Goal: Information Seeking & Learning: Learn about a topic

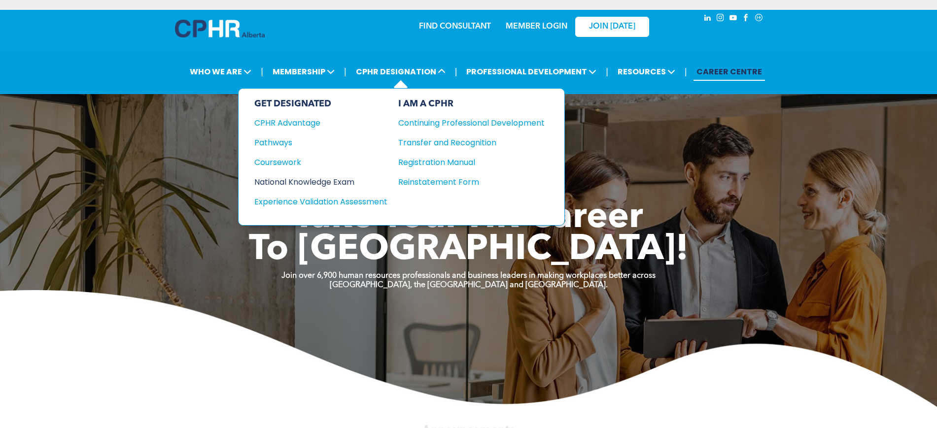
click at [350, 183] on div "National Knowledge Exam" at bounding box center [314, 182] width 120 height 12
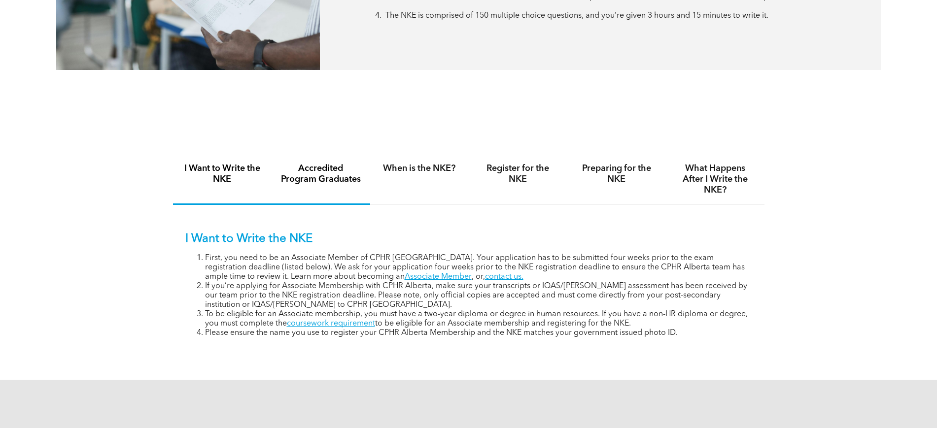
scroll to position [579, 0]
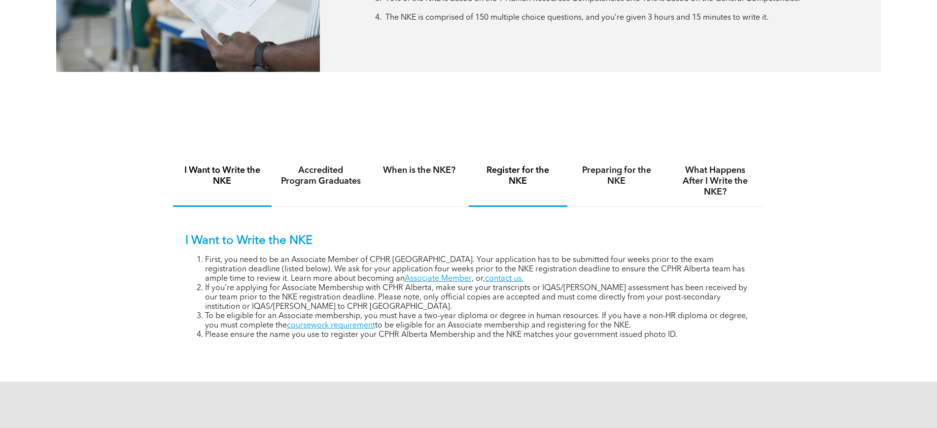
click at [490, 184] on h4 "Register for the NKE" at bounding box center [518, 176] width 81 height 22
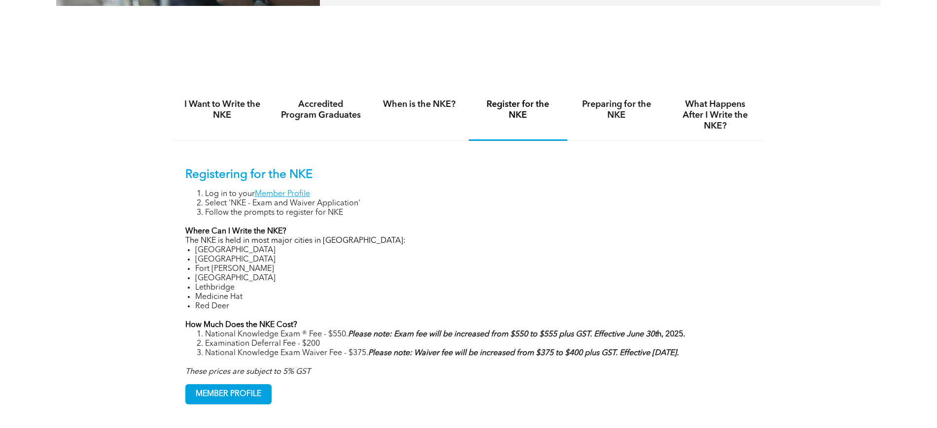
scroll to position [644, 0]
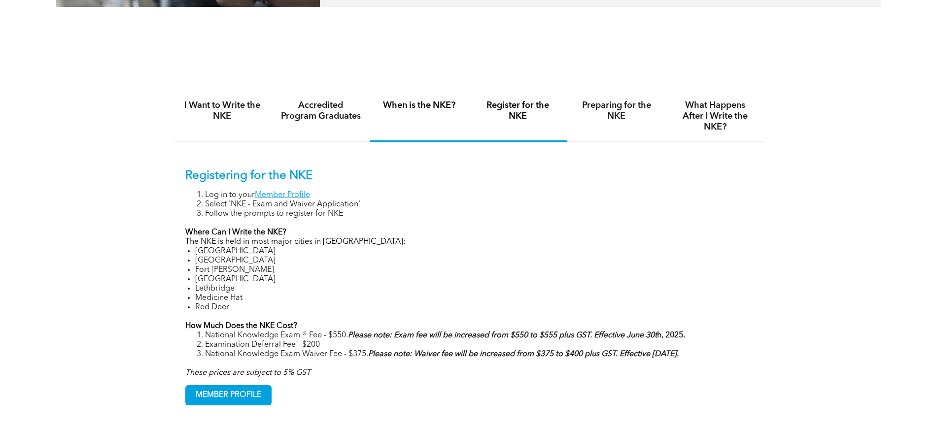
click at [415, 100] on h4 "When is the NKE?" at bounding box center [419, 105] width 81 height 11
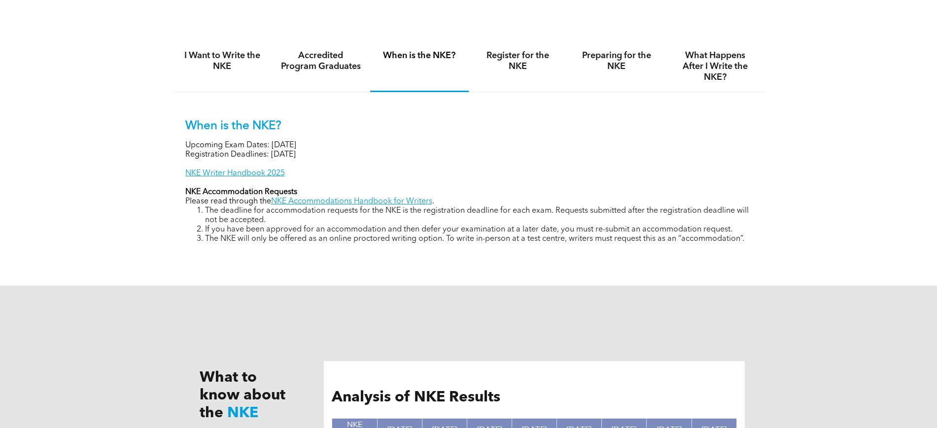
scroll to position [696, 0]
